Goal: Navigation & Orientation: Understand site structure

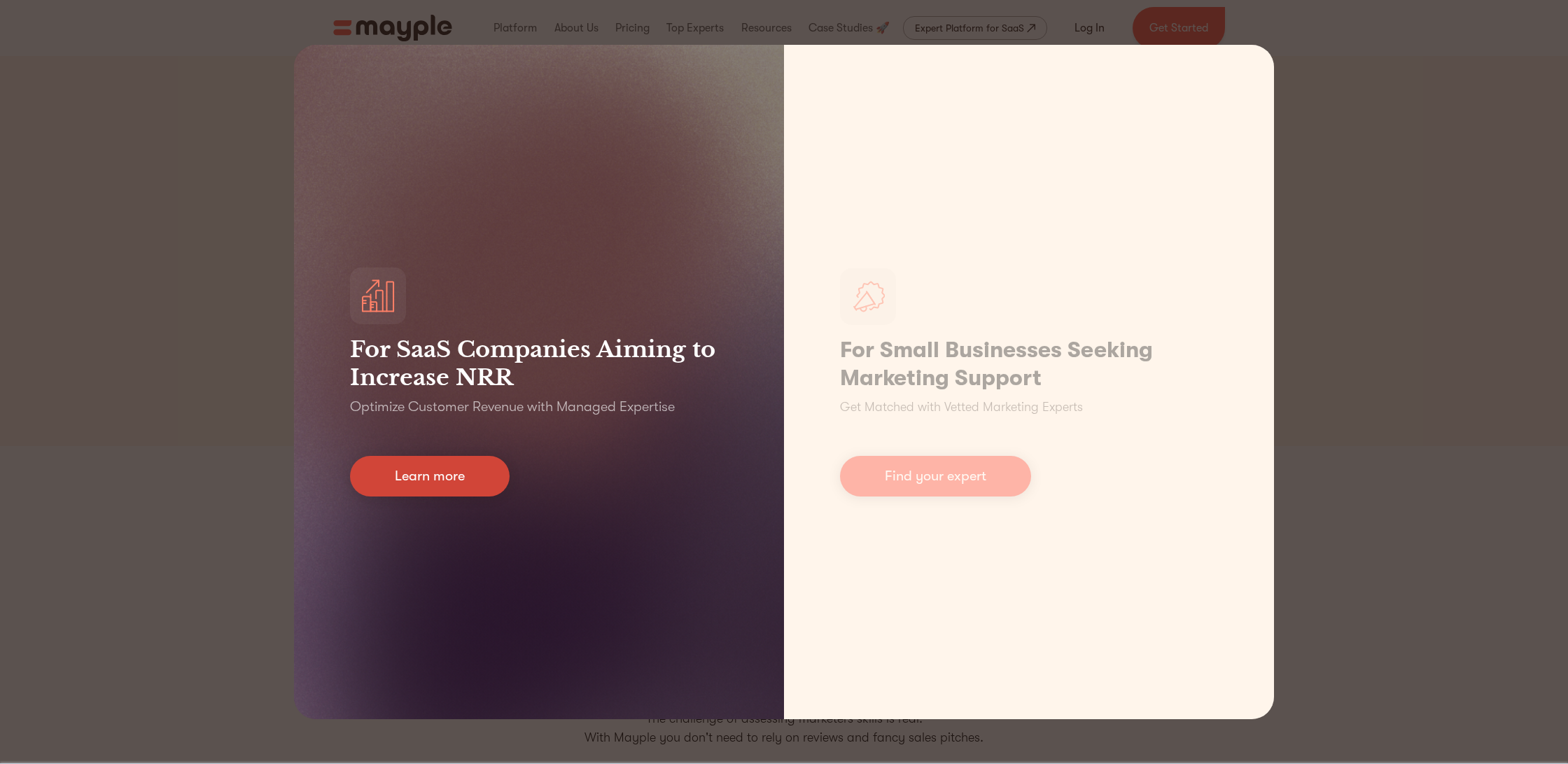
click at [485, 481] on link "Learn more" at bounding box center [430, 475] width 160 height 41
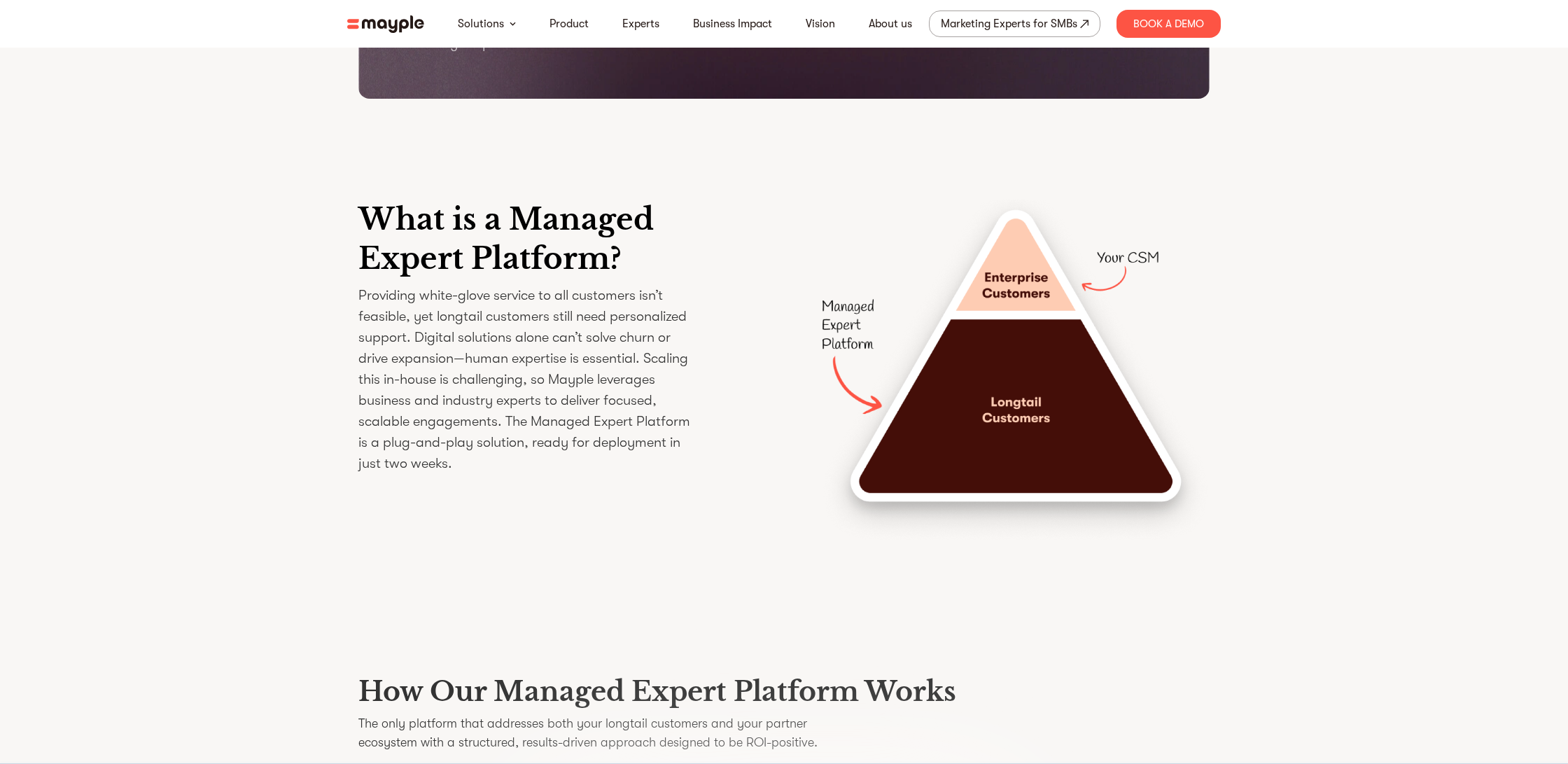
scroll to position [2116, 0]
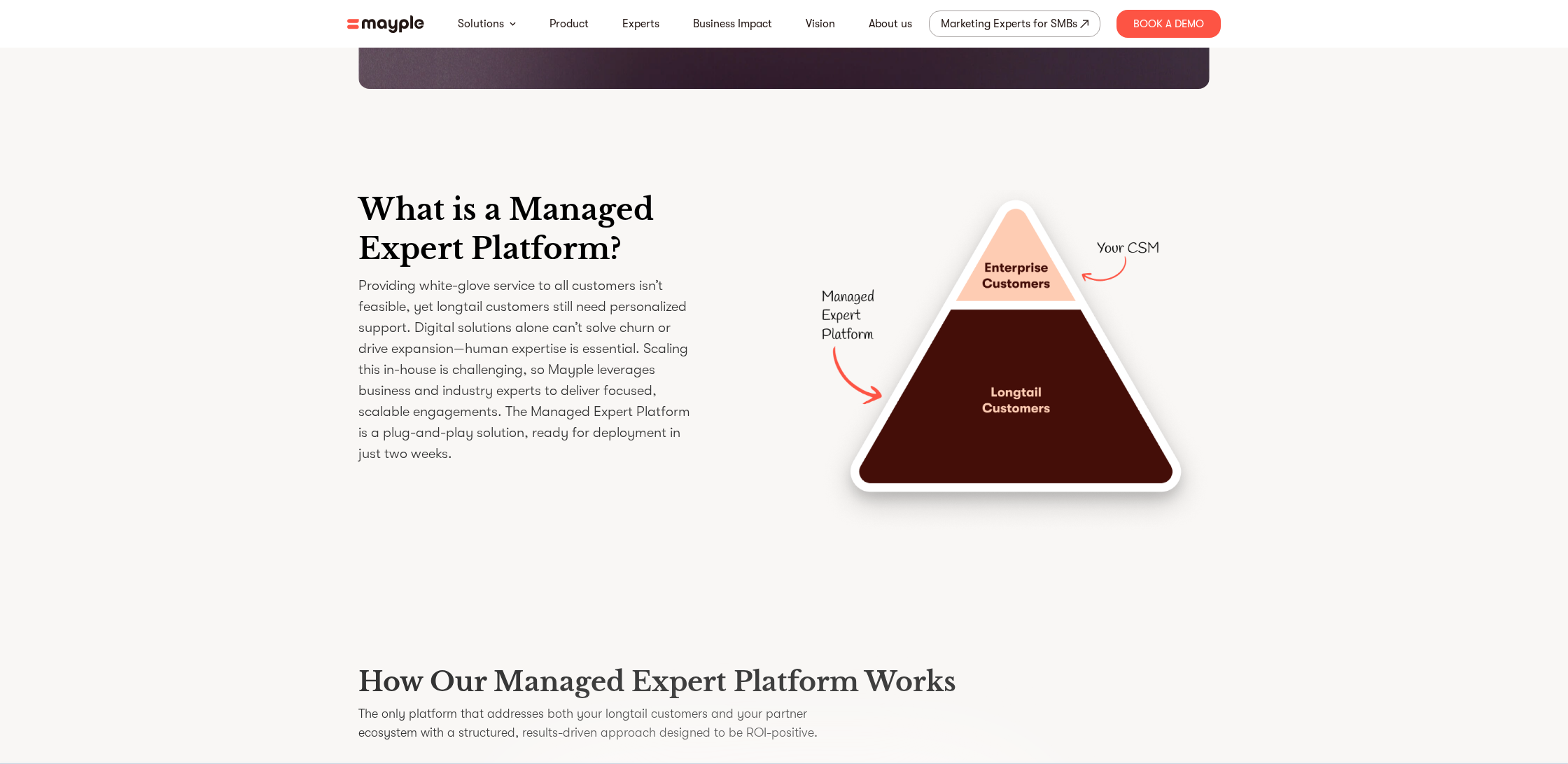
click at [404, 23] on img at bounding box center [385, 24] width 77 height 17
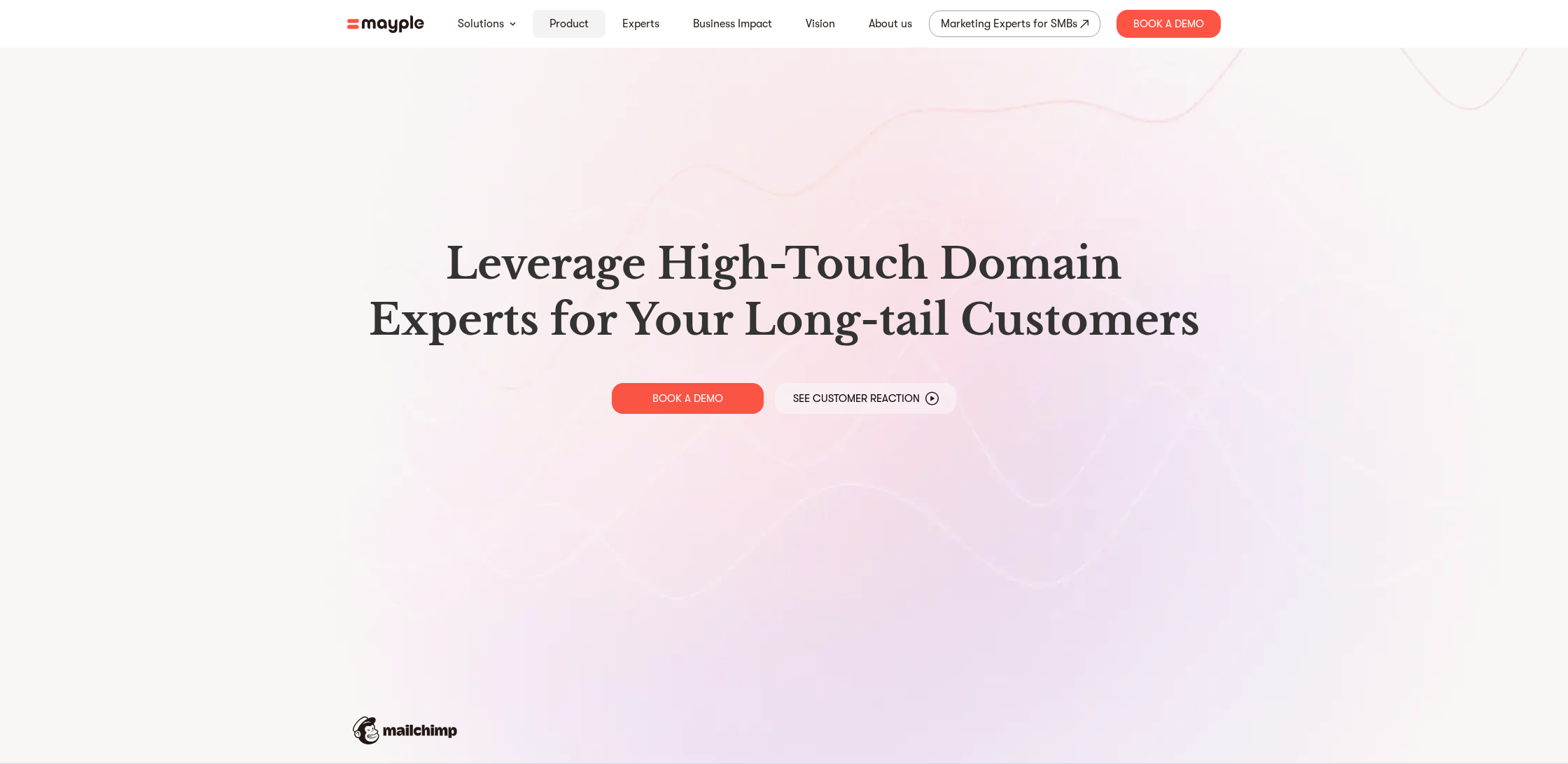
click at [587, 27] on div "Product" at bounding box center [569, 24] width 73 height 28
click at [392, 26] on img at bounding box center [385, 24] width 77 height 17
